Goal: Information Seeking & Learning: Learn about a topic

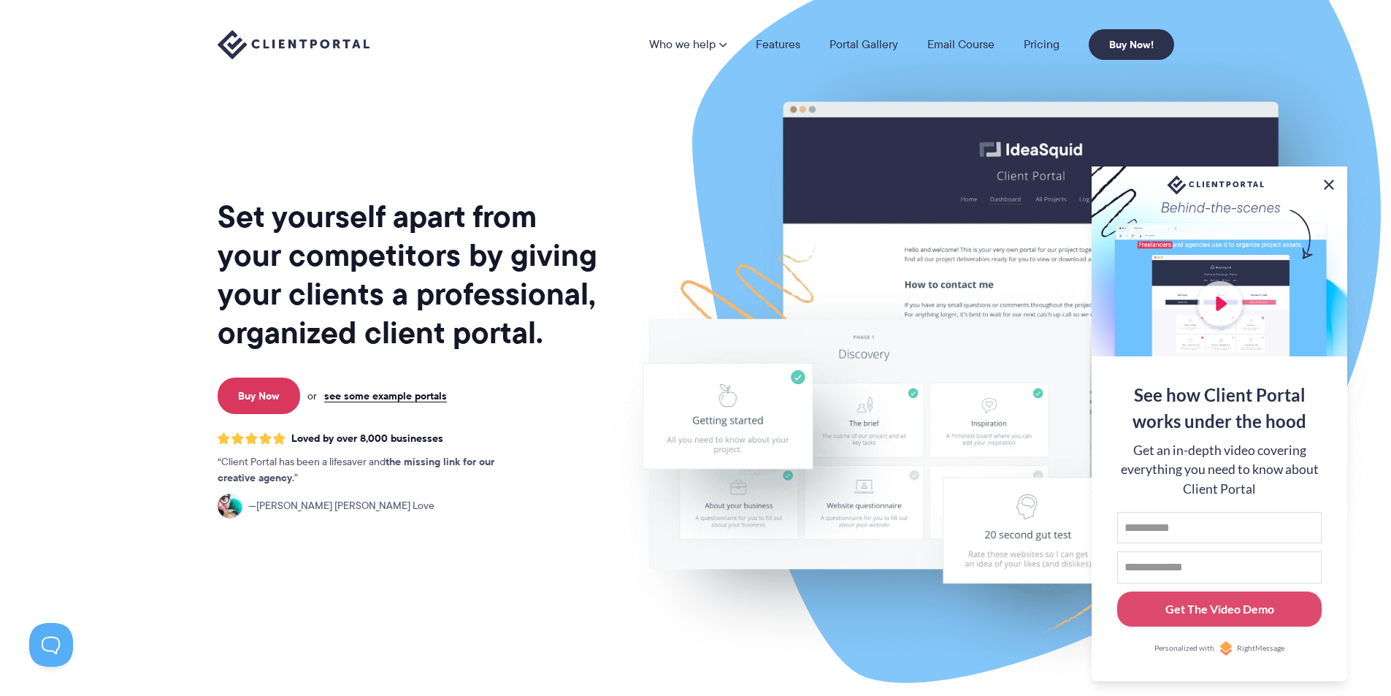
click at [1332, 179] on button at bounding box center [1329, 185] width 18 height 18
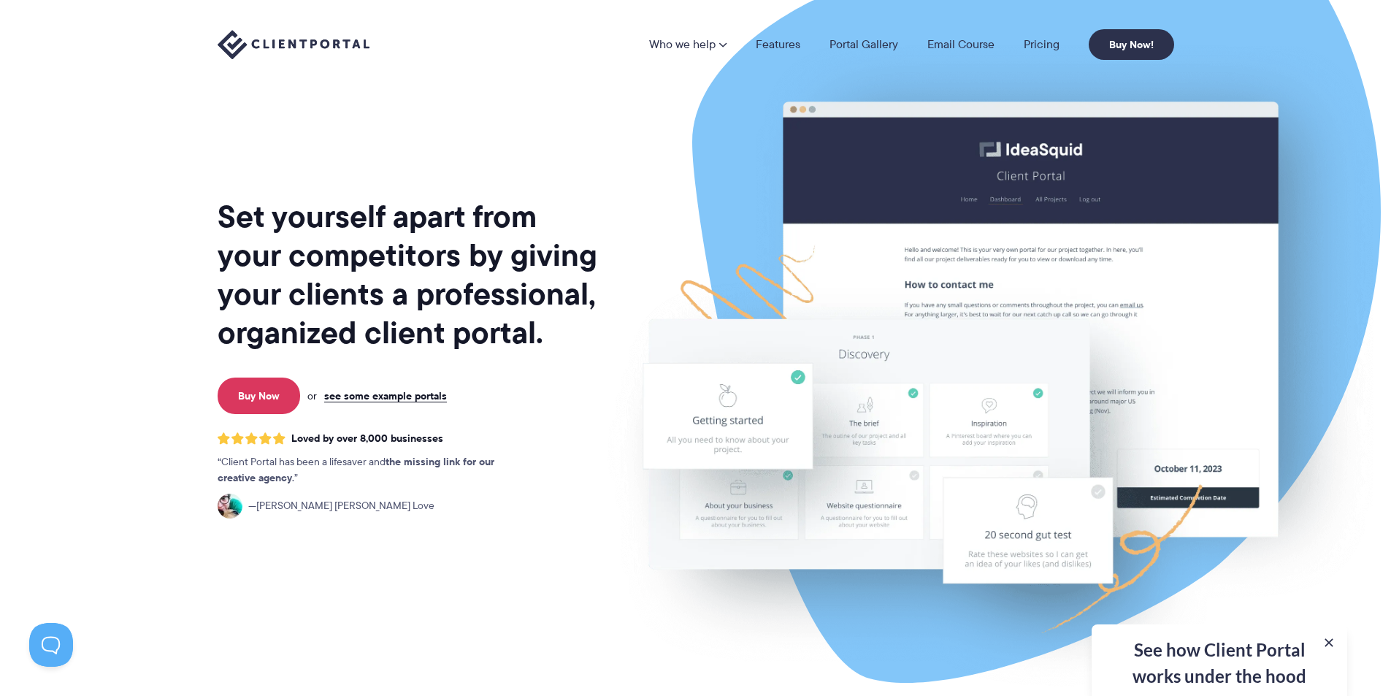
click at [148, 382] on section "Set yourself apart from your competitors by giving your clients a professional,…" at bounding box center [695, 356] width 1391 height 712
click at [403, 394] on link "see some example portals" at bounding box center [385, 395] width 123 height 13
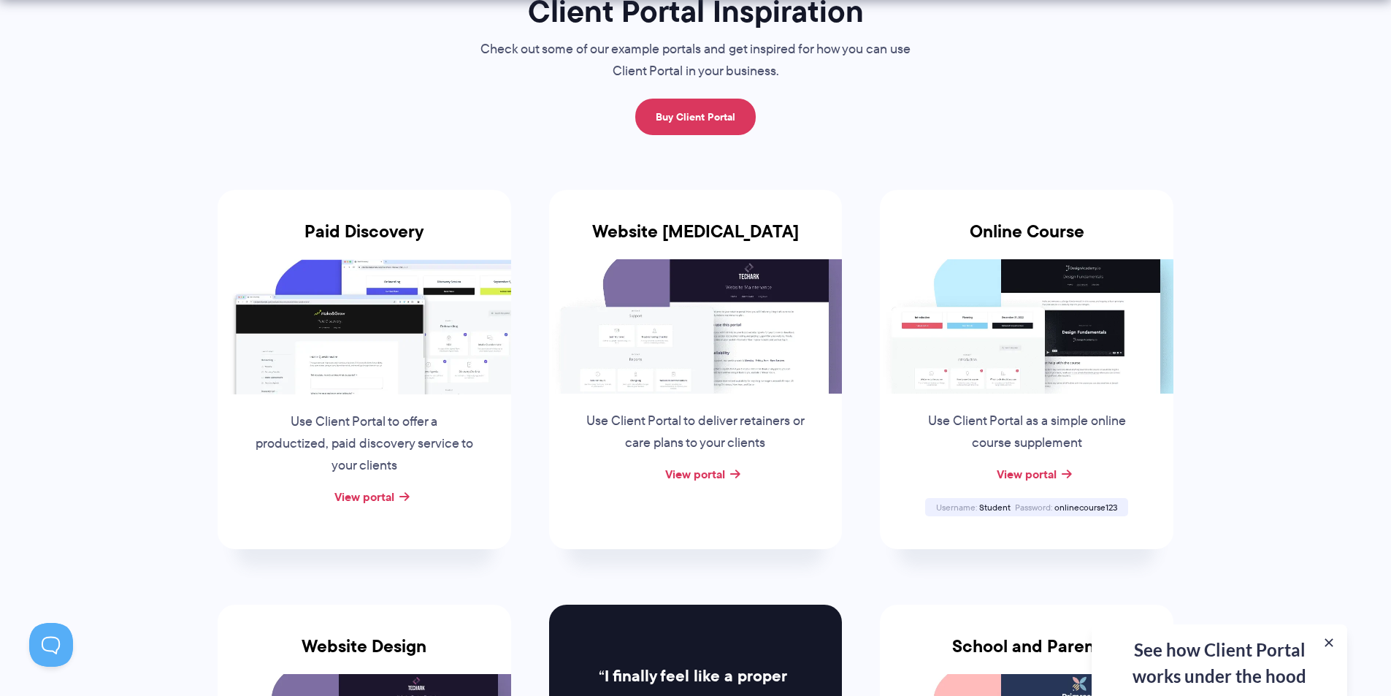
scroll to position [438, 0]
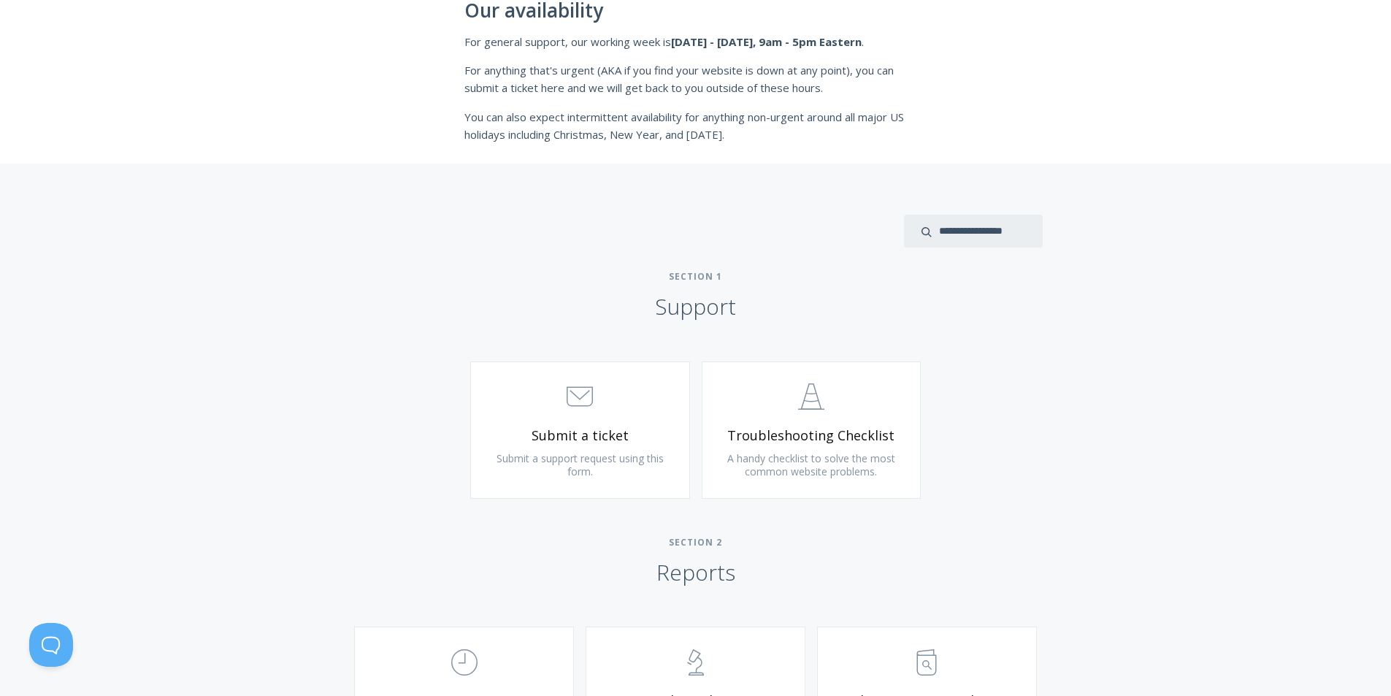
scroll to position [803, 0]
